Goal: Task Accomplishment & Management: Complete application form

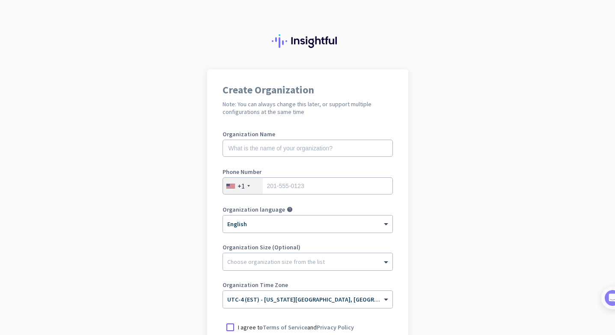
scroll to position [82, 0]
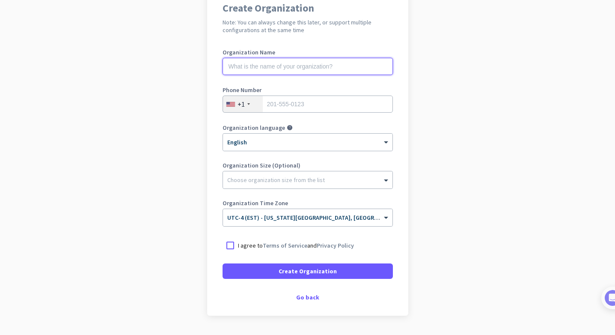
click at [289, 66] on input "text" at bounding box center [308, 66] width 170 height 17
type input "Mercor"
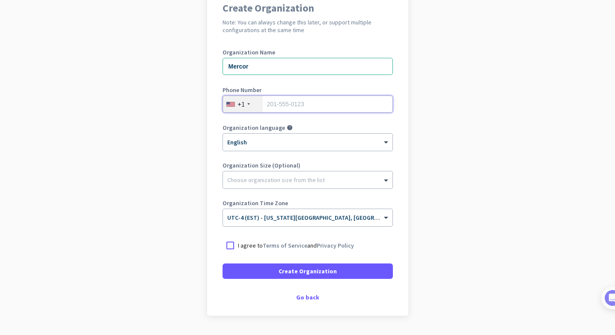
click at [293, 102] on input "tel" at bounding box center [308, 104] width 170 height 17
type input "8182819576"
click at [231, 244] on div at bounding box center [230, 245] width 15 height 15
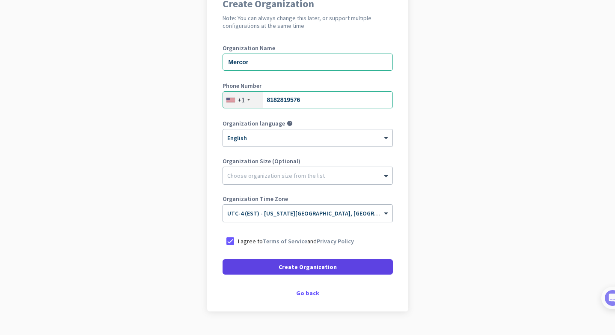
scroll to position [105, 0]
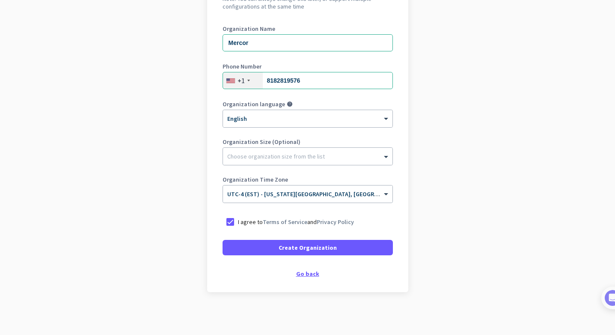
click at [301, 276] on div "Go back" at bounding box center [308, 274] width 170 height 6
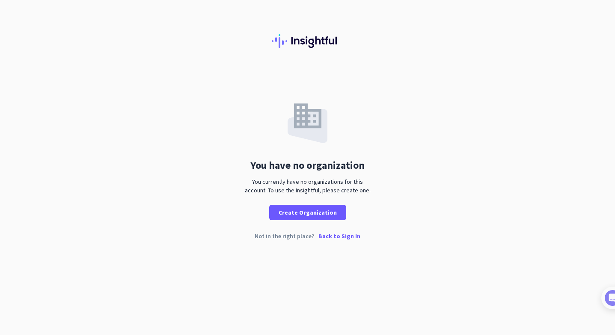
click at [328, 236] on p "Back to Sign In" at bounding box center [340, 236] width 42 height 6
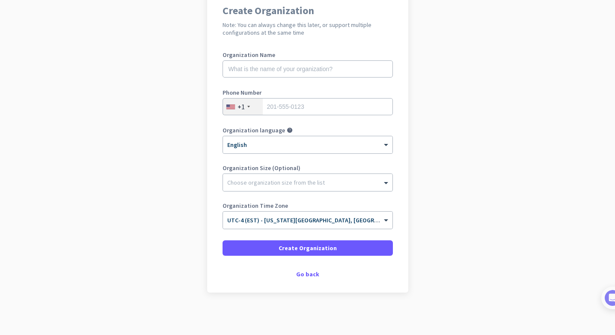
scroll to position [80, 0]
click at [232, 70] on input "text" at bounding box center [308, 68] width 170 height 17
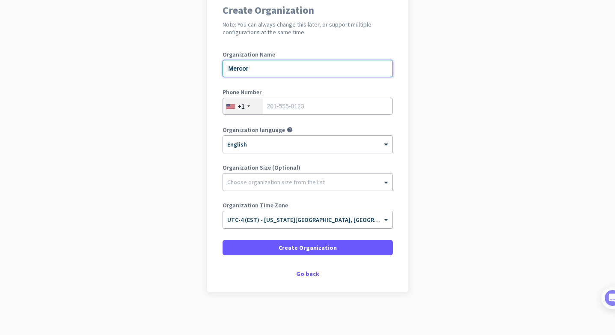
type input "Mercor"
click at [233, 72] on input "Mercor" at bounding box center [308, 68] width 170 height 17
click at [271, 106] on input "tel" at bounding box center [308, 106] width 170 height 17
type input "8182819576"
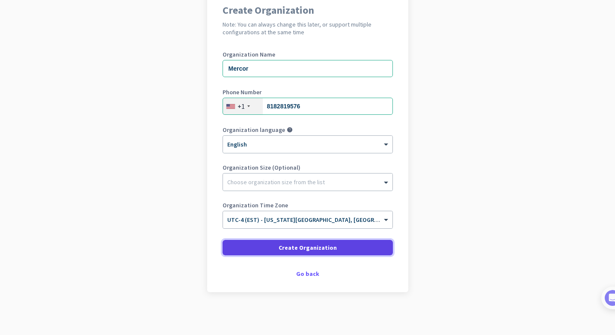
click at [278, 247] on span at bounding box center [308, 247] width 170 height 21
